Goal: Navigation & Orientation: Locate item on page

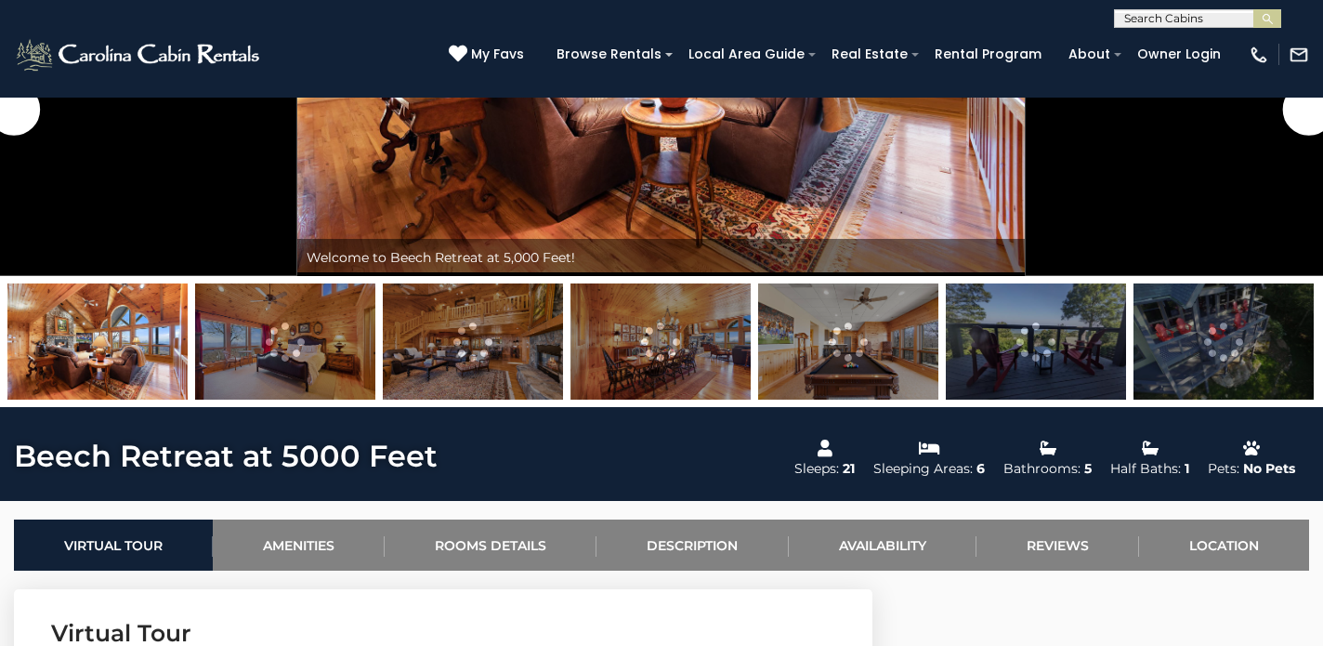
scroll to position [323, 0]
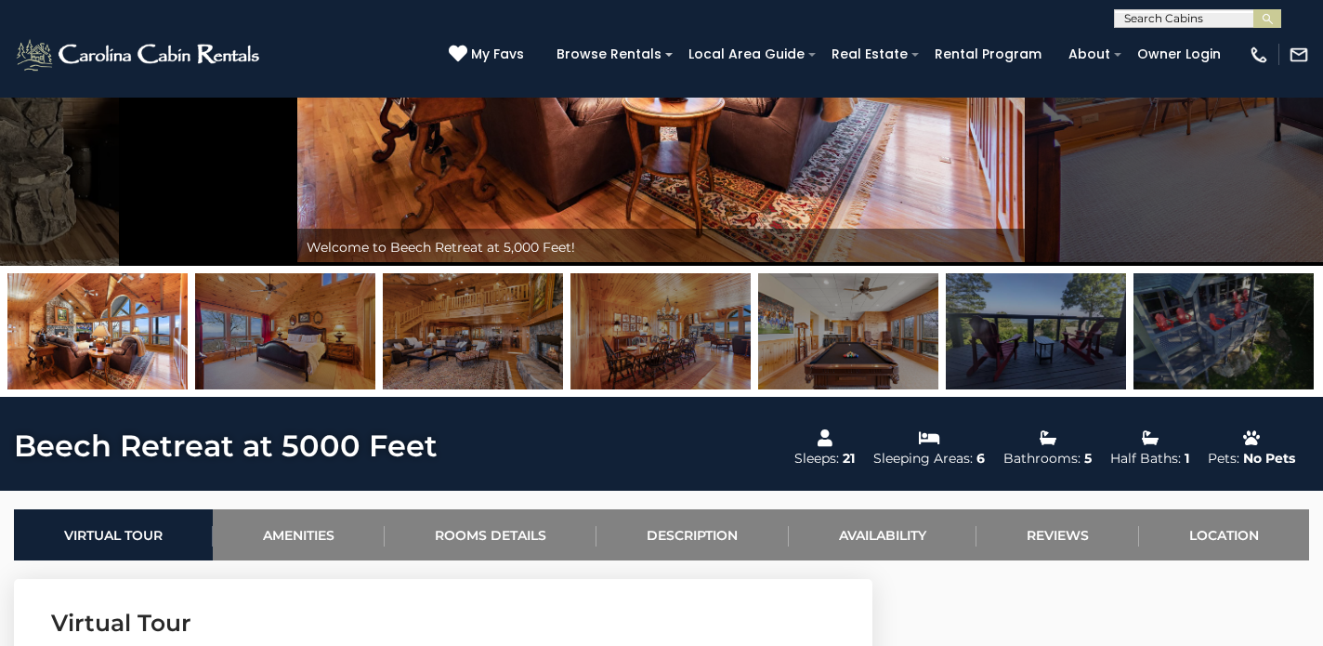
click at [1232, 345] on img at bounding box center [1224, 331] width 180 height 116
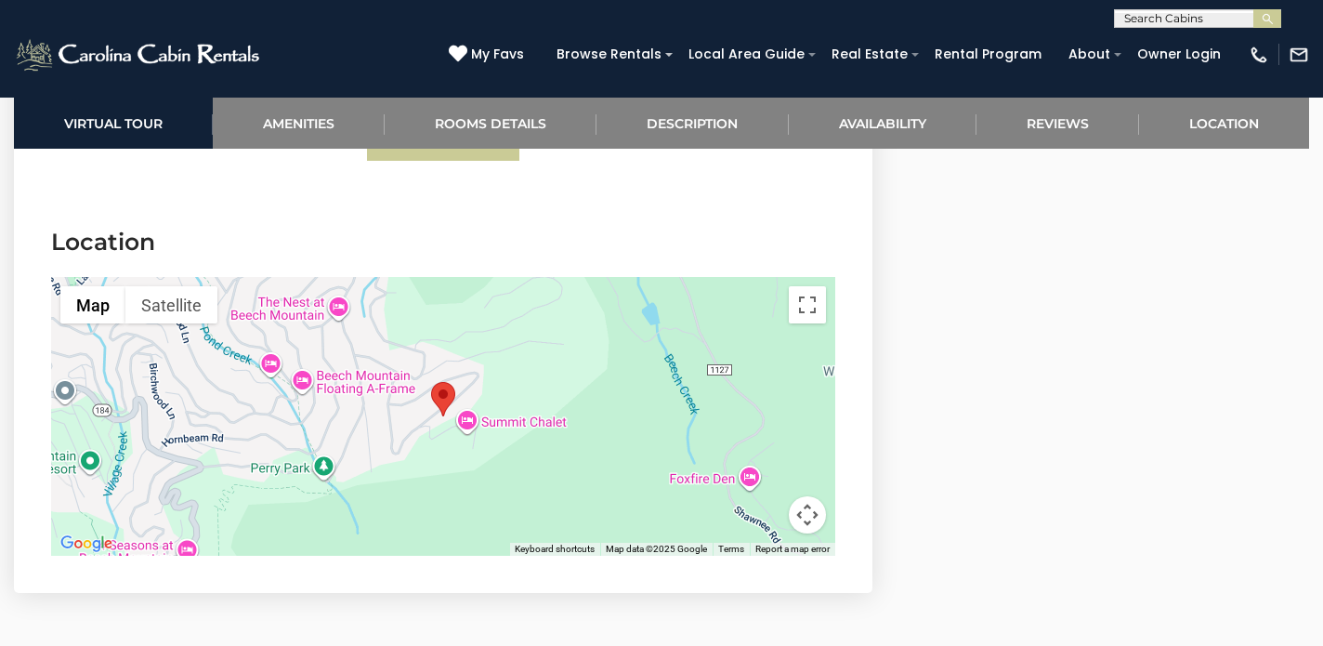
scroll to position [5450, 0]
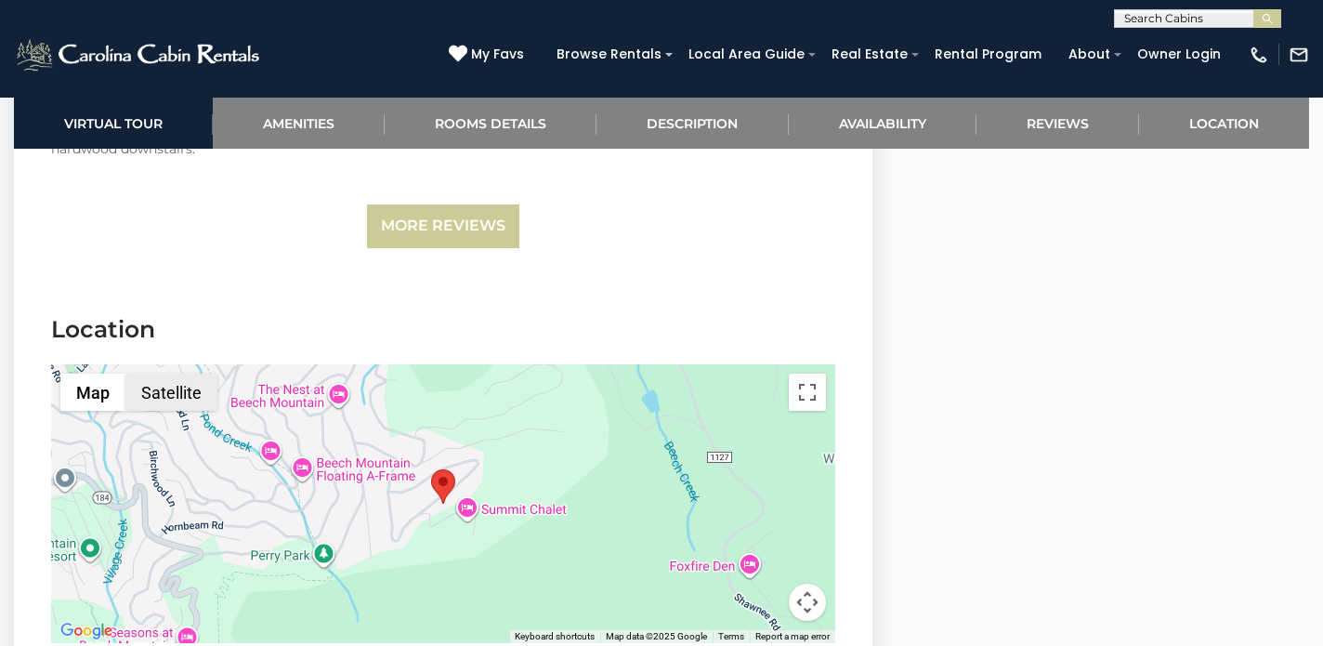
click at [181, 374] on button "Satellite" at bounding box center [171, 392] width 92 height 37
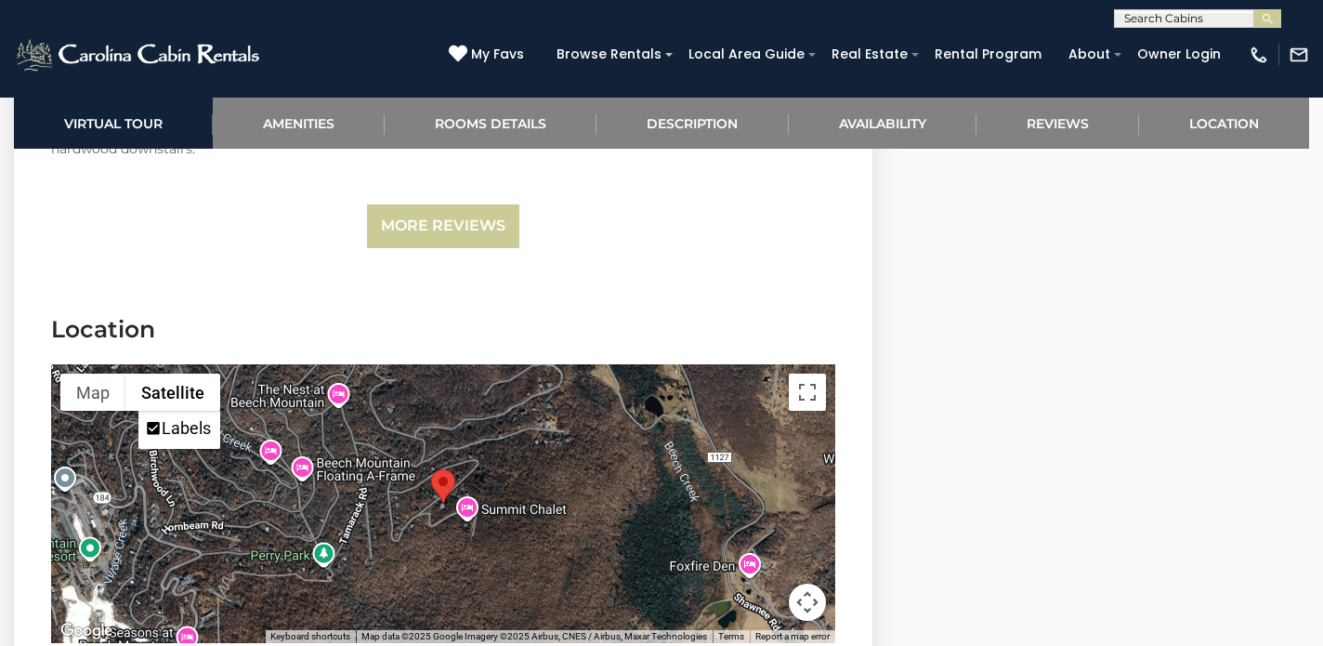
click at [804, 584] on button "Map camera controls" at bounding box center [807, 602] width 37 height 37
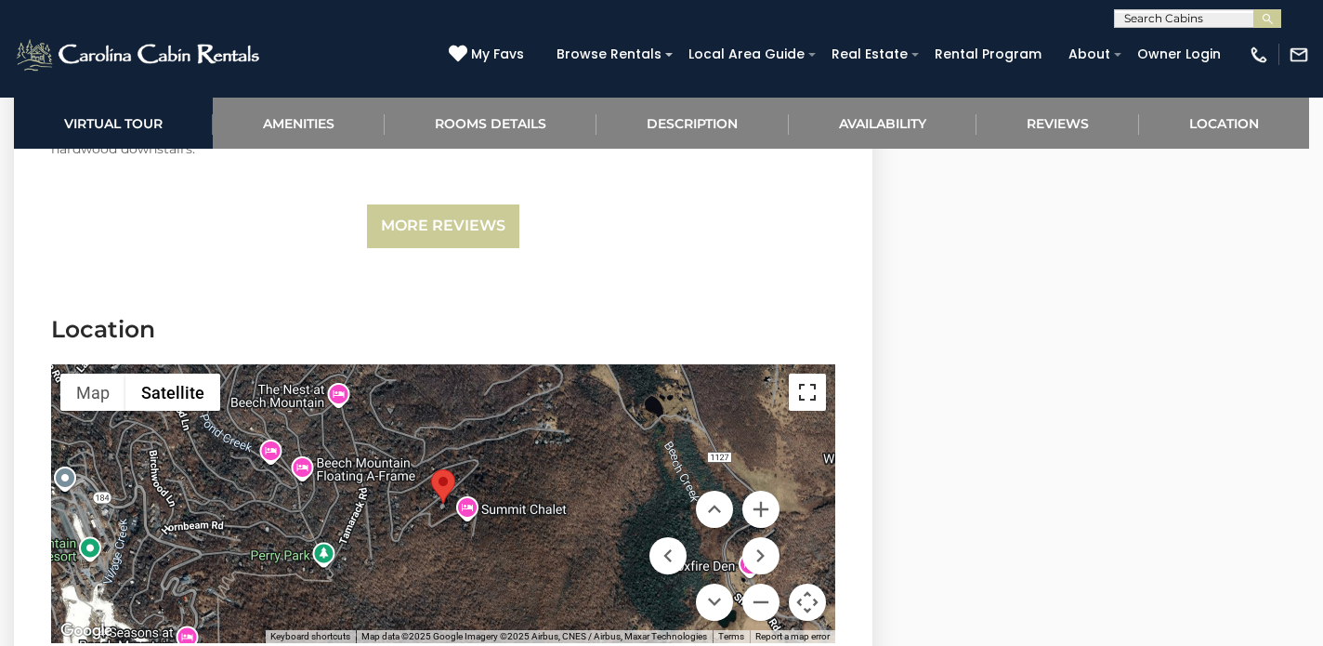
click at [811, 374] on button "Toggle fullscreen view" at bounding box center [807, 392] width 37 height 37
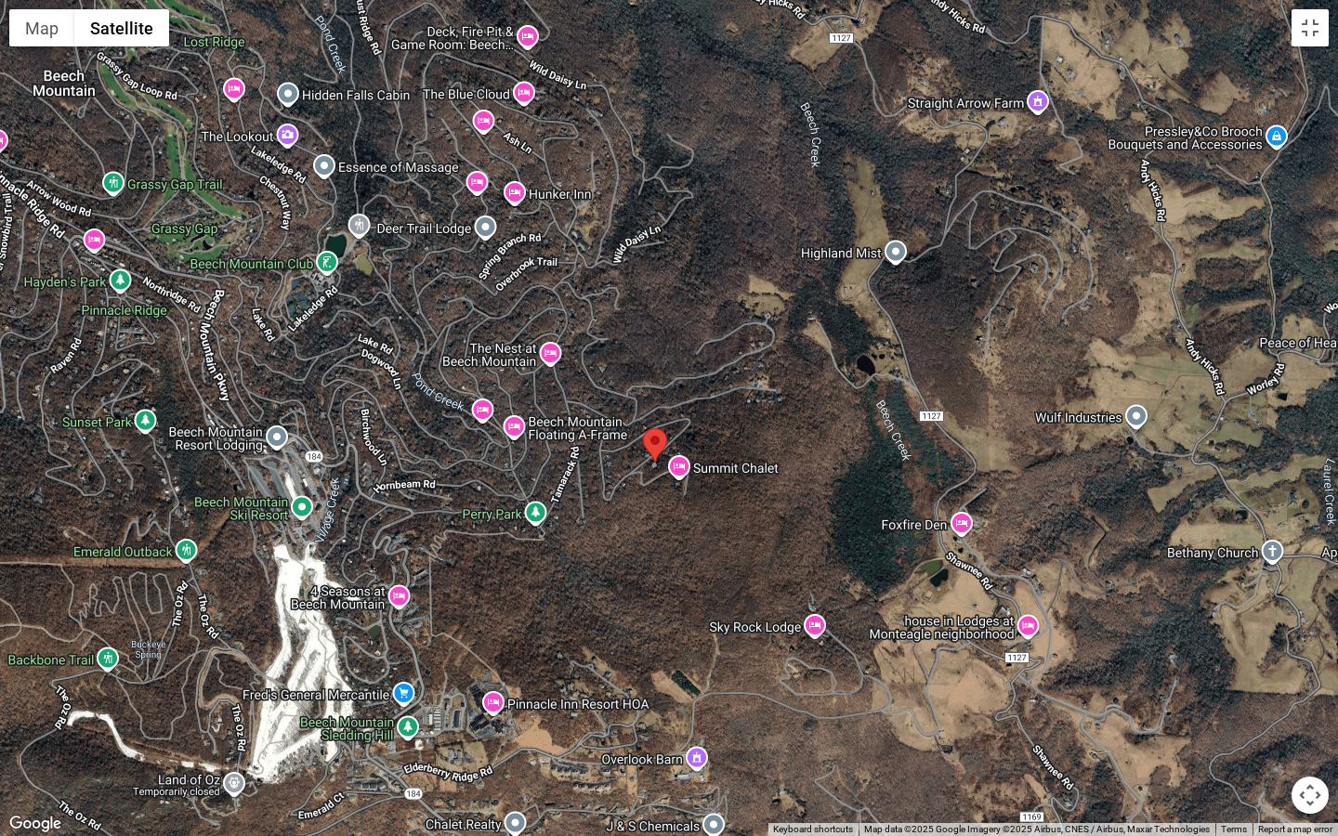
drag, startPoint x: 666, startPoint y: 440, endPoint x: 656, endPoint y: 466, distance: 28.0
click at [656, 466] on div at bounding box center [669, 418] width 1338 height 836
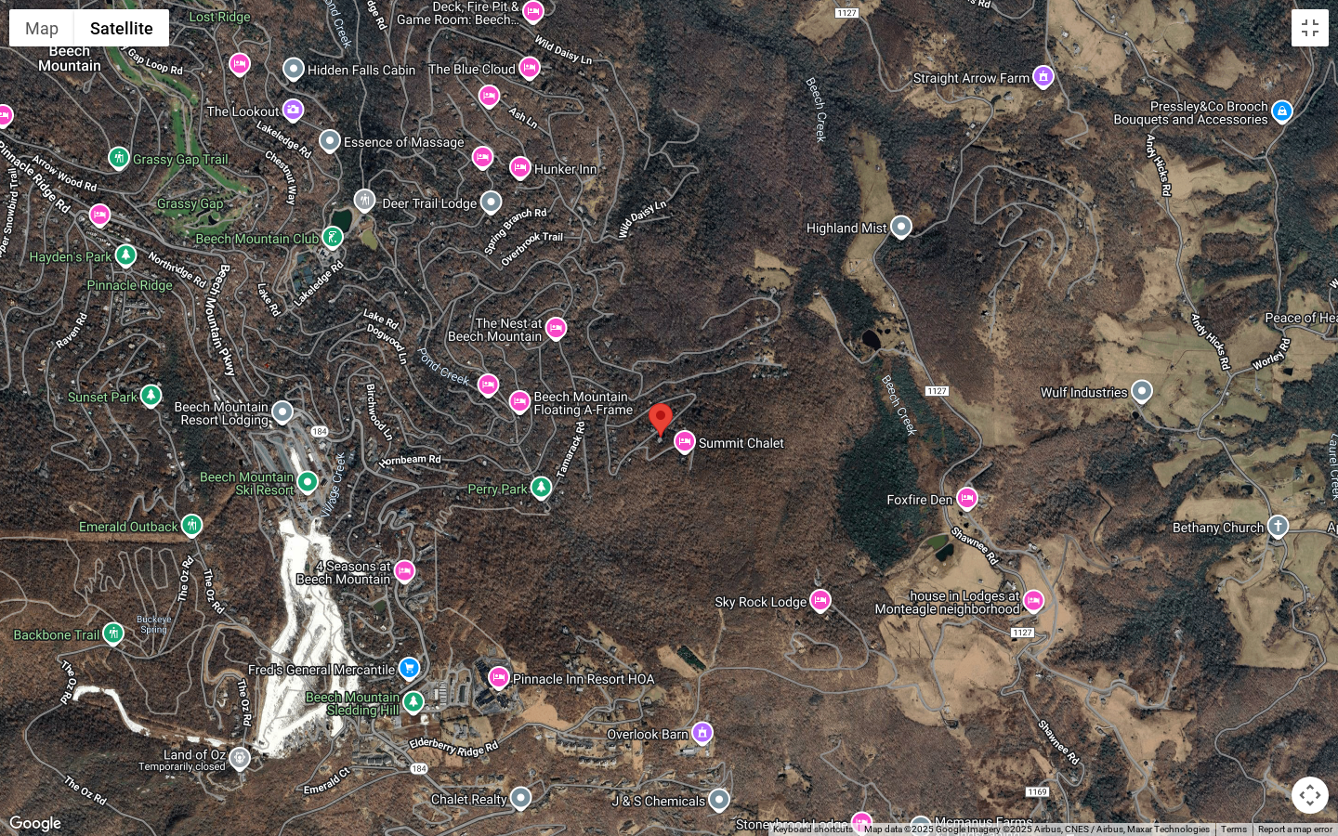
click at [653, 452] on div at bounding box center [669, 418] width 1338 height 836
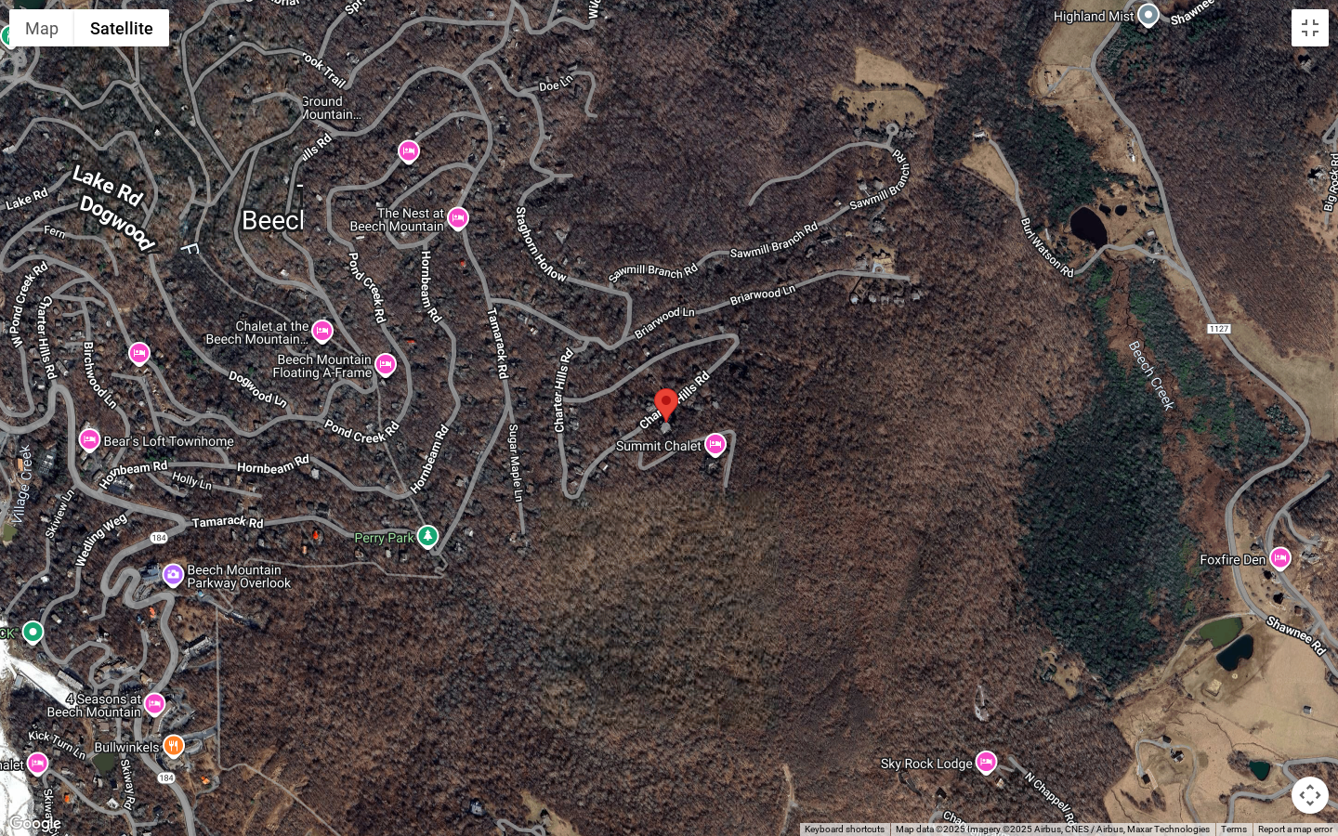
click at [653, 452] on div at bounding box center [669, 418] width 1338 height 836
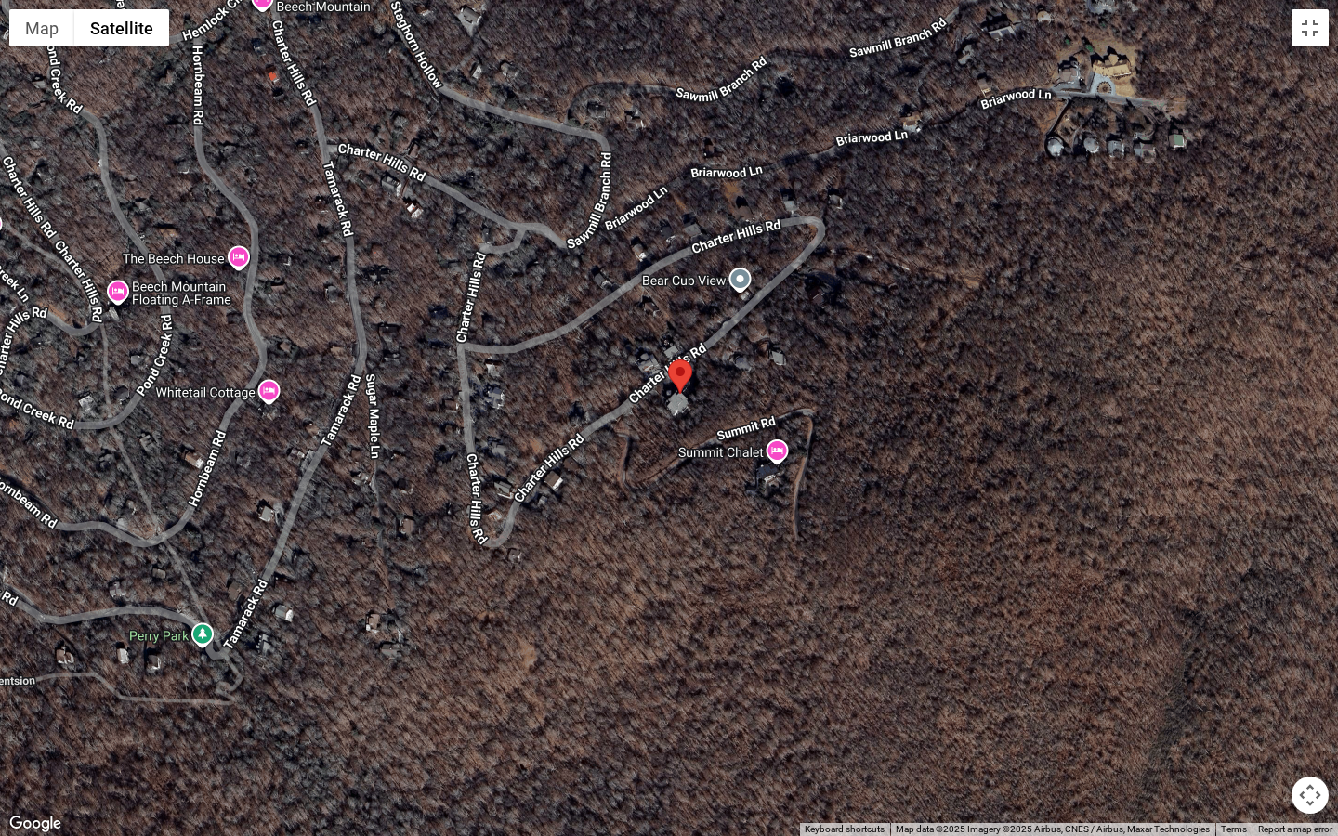
click at [653, 452] on div at bounding box center [669, 418] width 1338 height 836
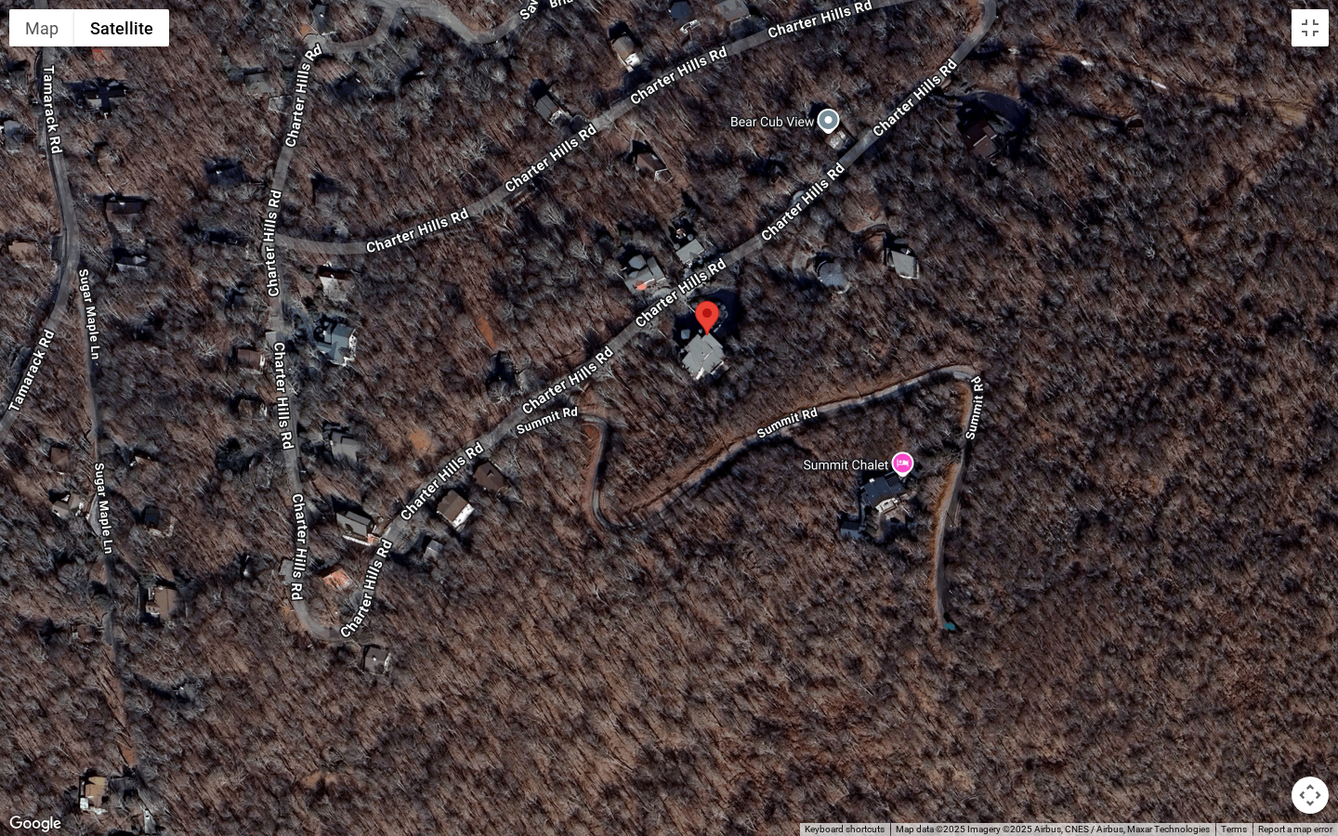
click at [653, 452] on div at bounding box center [669, 418] width 1338 height 836
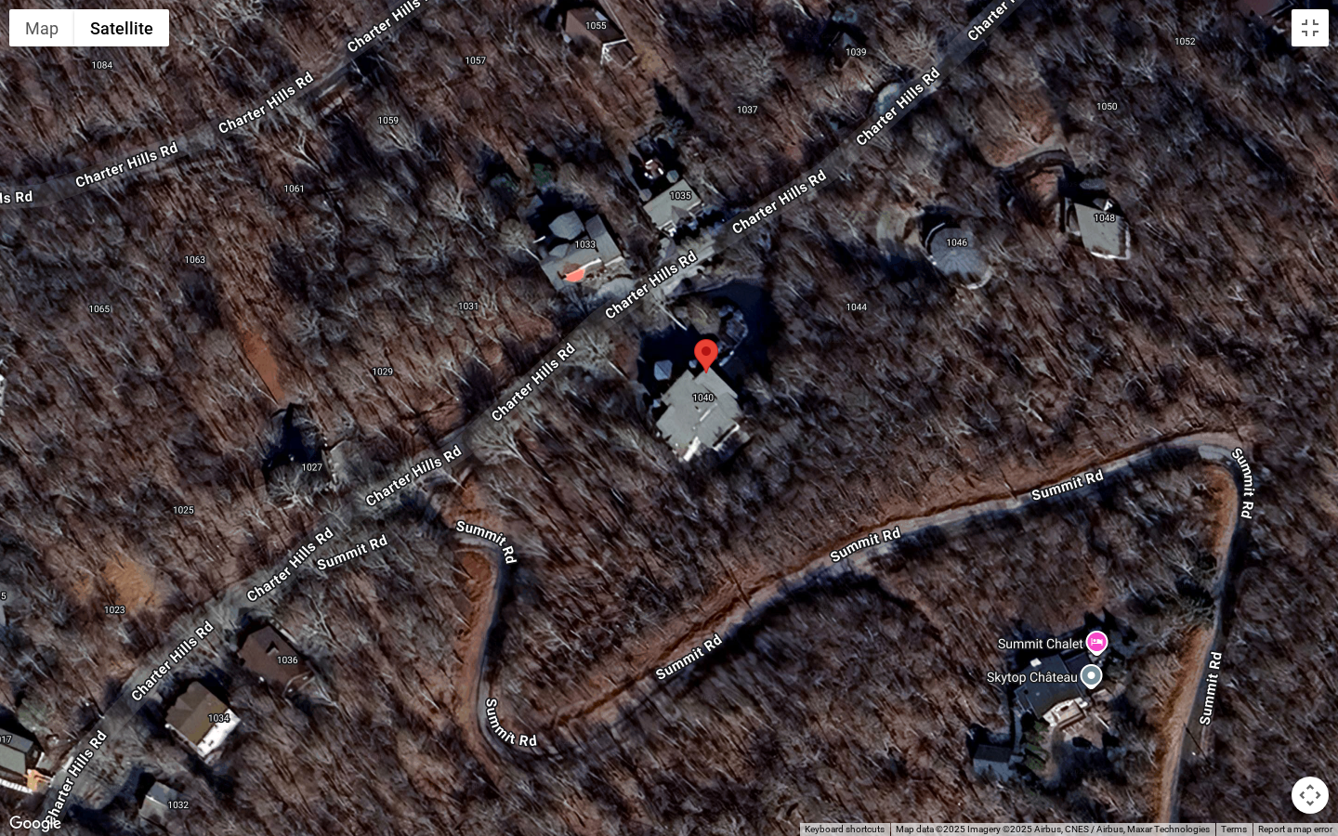
drag, startPoint x: 751, startPoint y: 340, endPoint x: 685, endPoint y: 506, distance: 178.9
click at [687, 506] on div at bounding box center [669, 418] width 1338 height 836
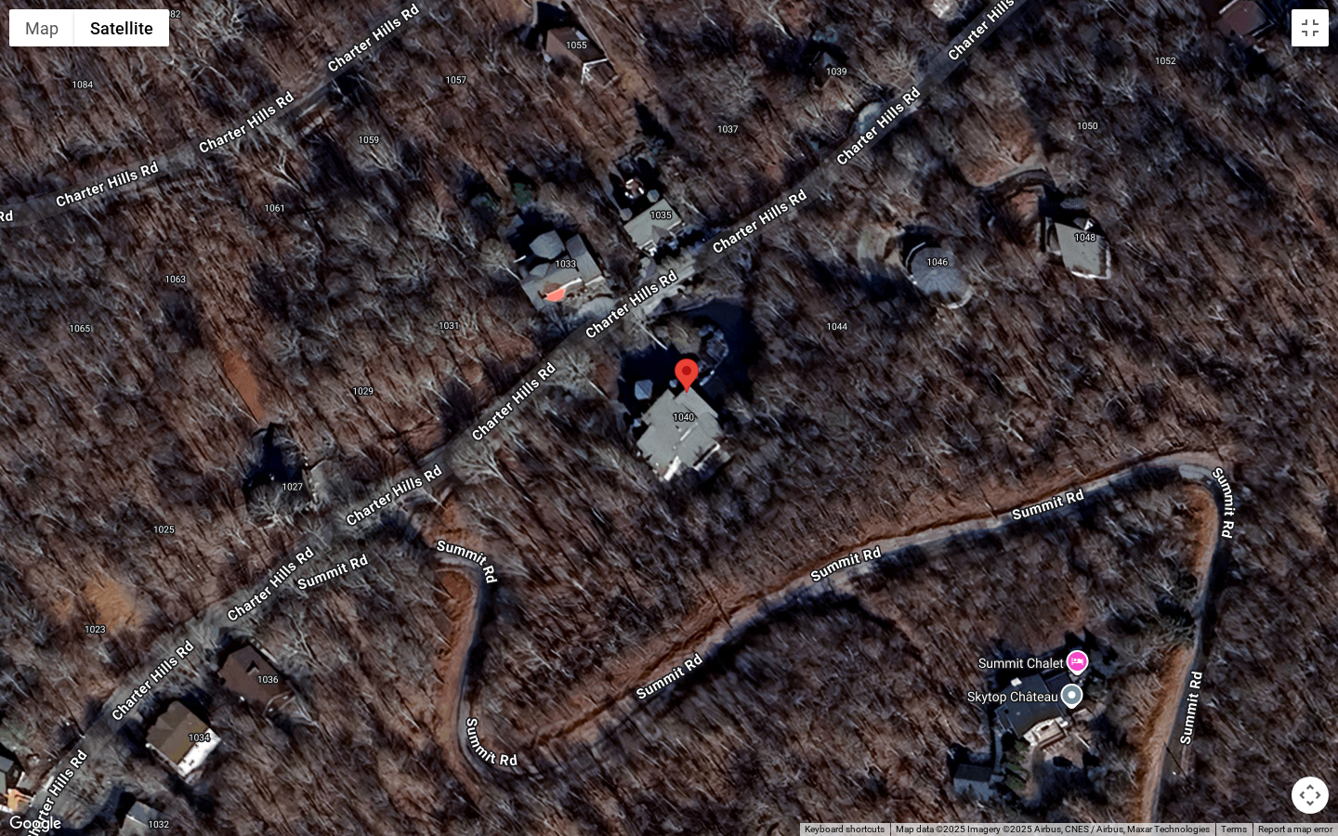
click at [729, 415] on div at bounding box center [669, 418] width 1338 height 836
